Goal: Register for event/course

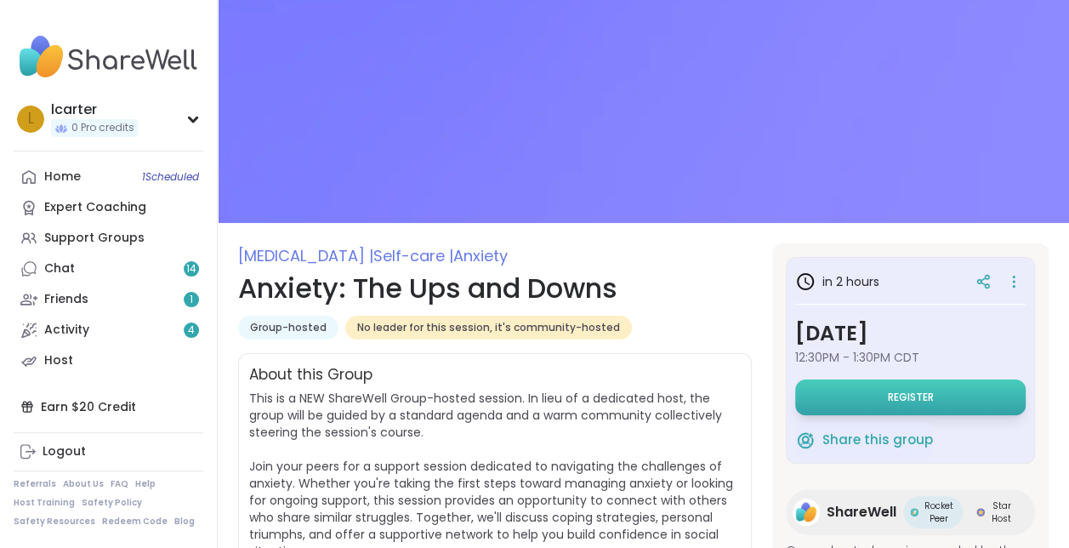
click at [888, 393] on span "Register" at bounding box center [911, 397] width 46 height 14
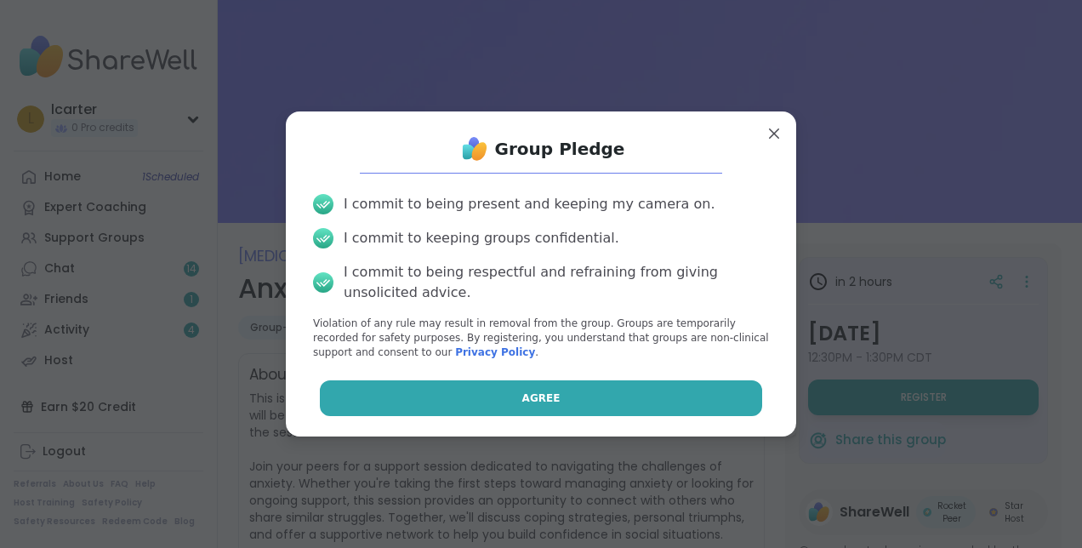
click at [582, 407] on button "Agree" at bounding box center [541, 398] width 443 height 36
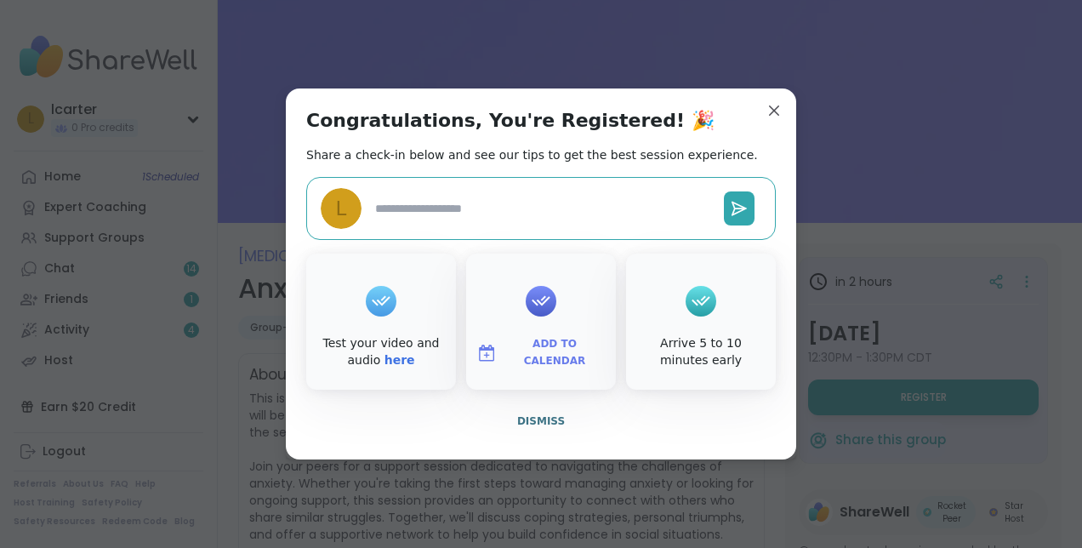
type textarea "*"
click at [534, 314] on div at bounding box center [541, 301] width 31 height 31
click at [487, 353] on img at bounding box center [486, 353] width 20 height 20
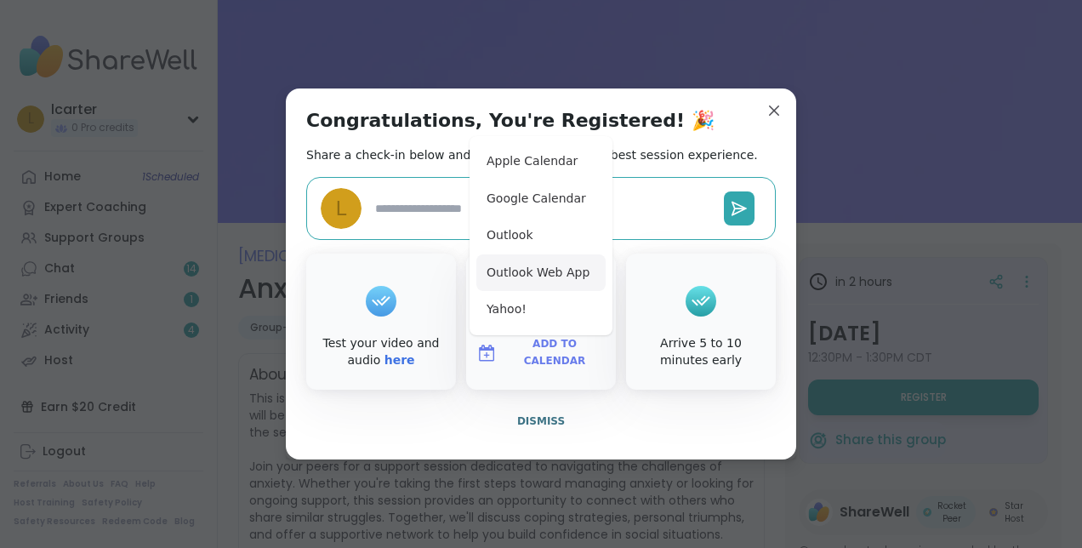
click at [541, 275] on button "Outlook Web App" at bounding box center [540, 272] width 129 height 37
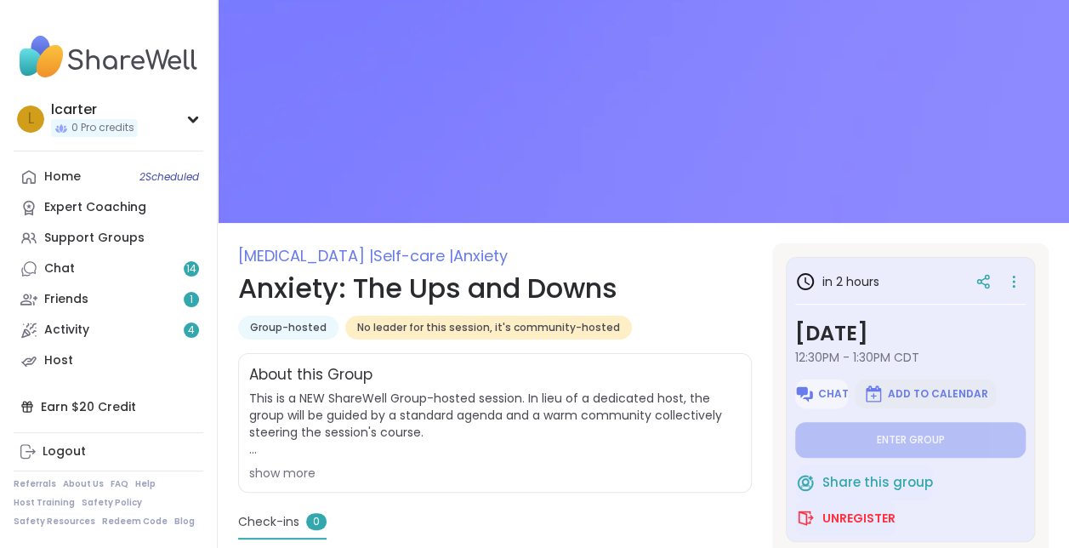
click at [937, 396] on span "Add to Calendar" at bounding box center [937, 394] width 100 height 14
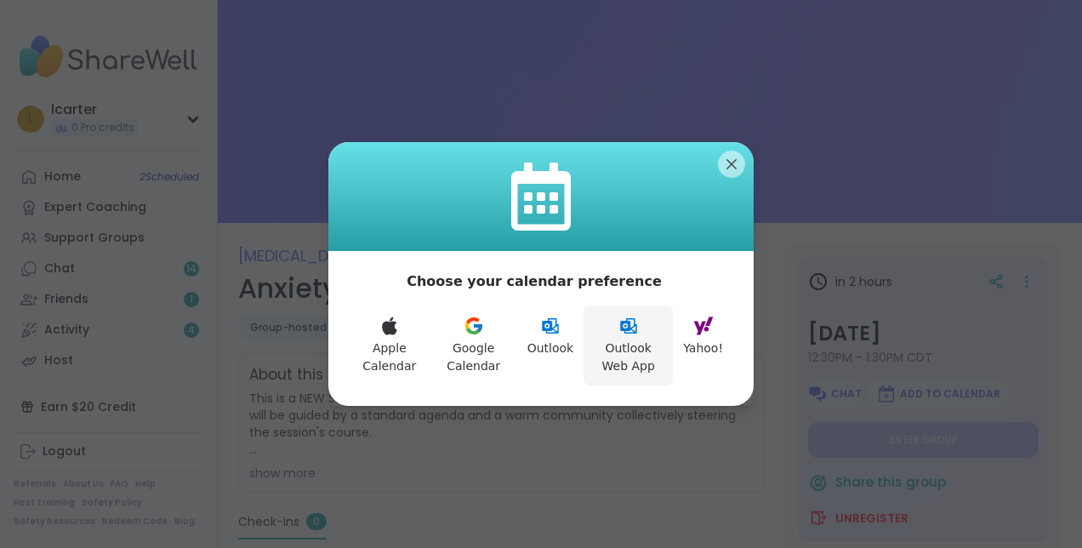
click at [611, 327] on button "Outlook Web App" at bounding box center [628, 345] width 89 height 80
type textarea "*"
